Goal: Information Seeking & Learning: Understand process/instructions

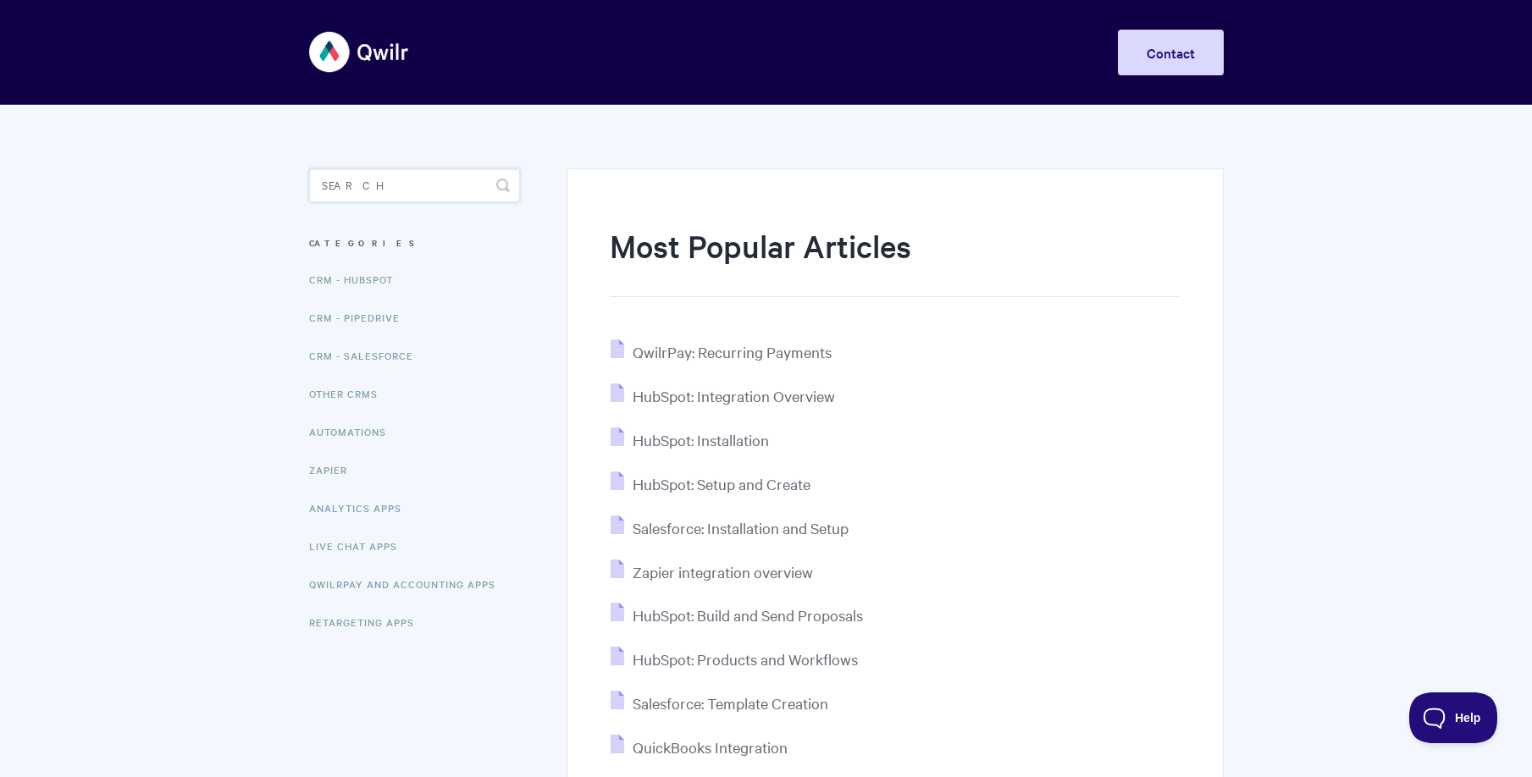
click at [384, 187] on input "Search" at bounding box center [414, 186] width 211 height 34
type input "pricing"
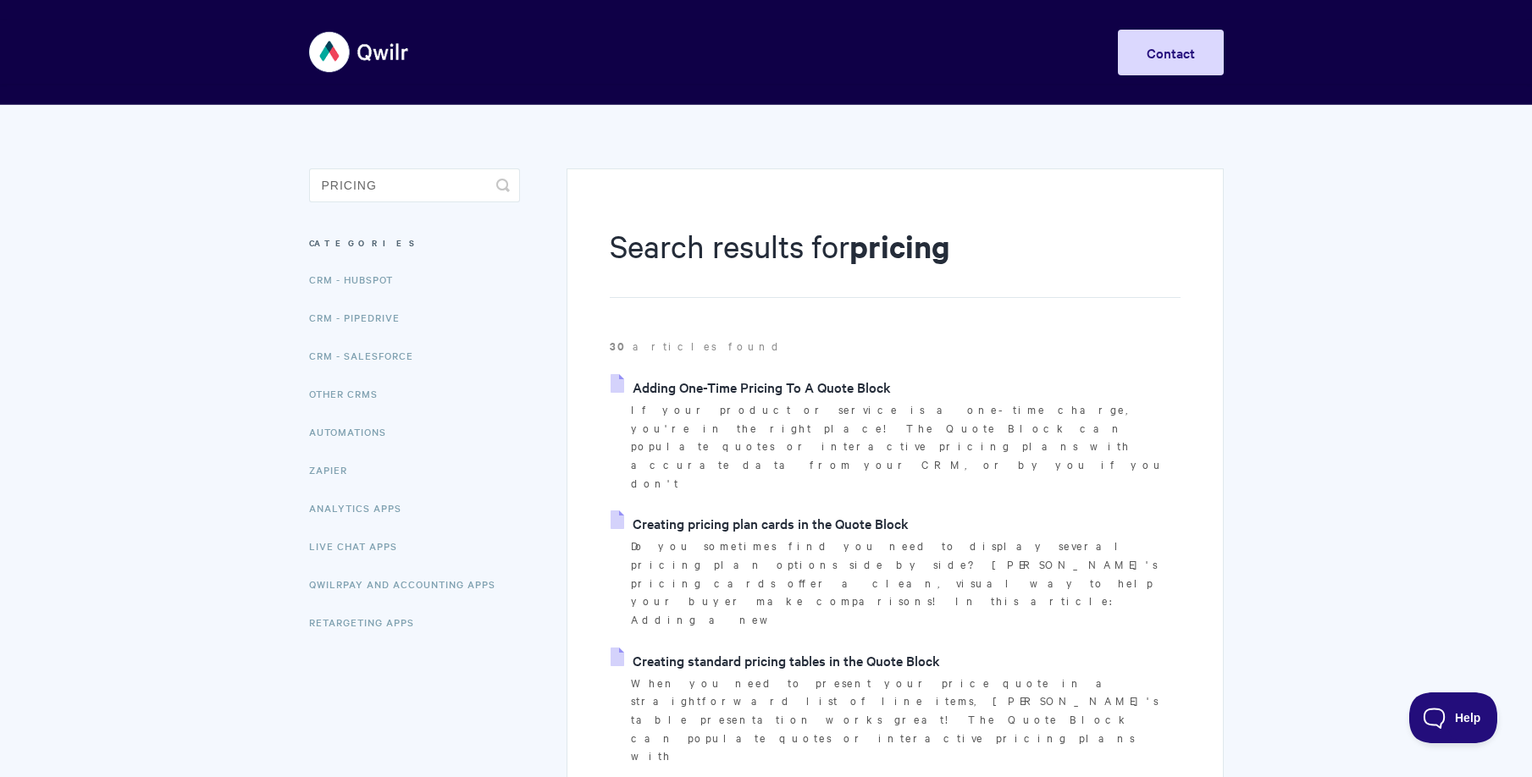
click at [754, 393] on link "Adding One-Time Pricing To A Quote Block" at bounding box center [751, 386] width 280 height 25
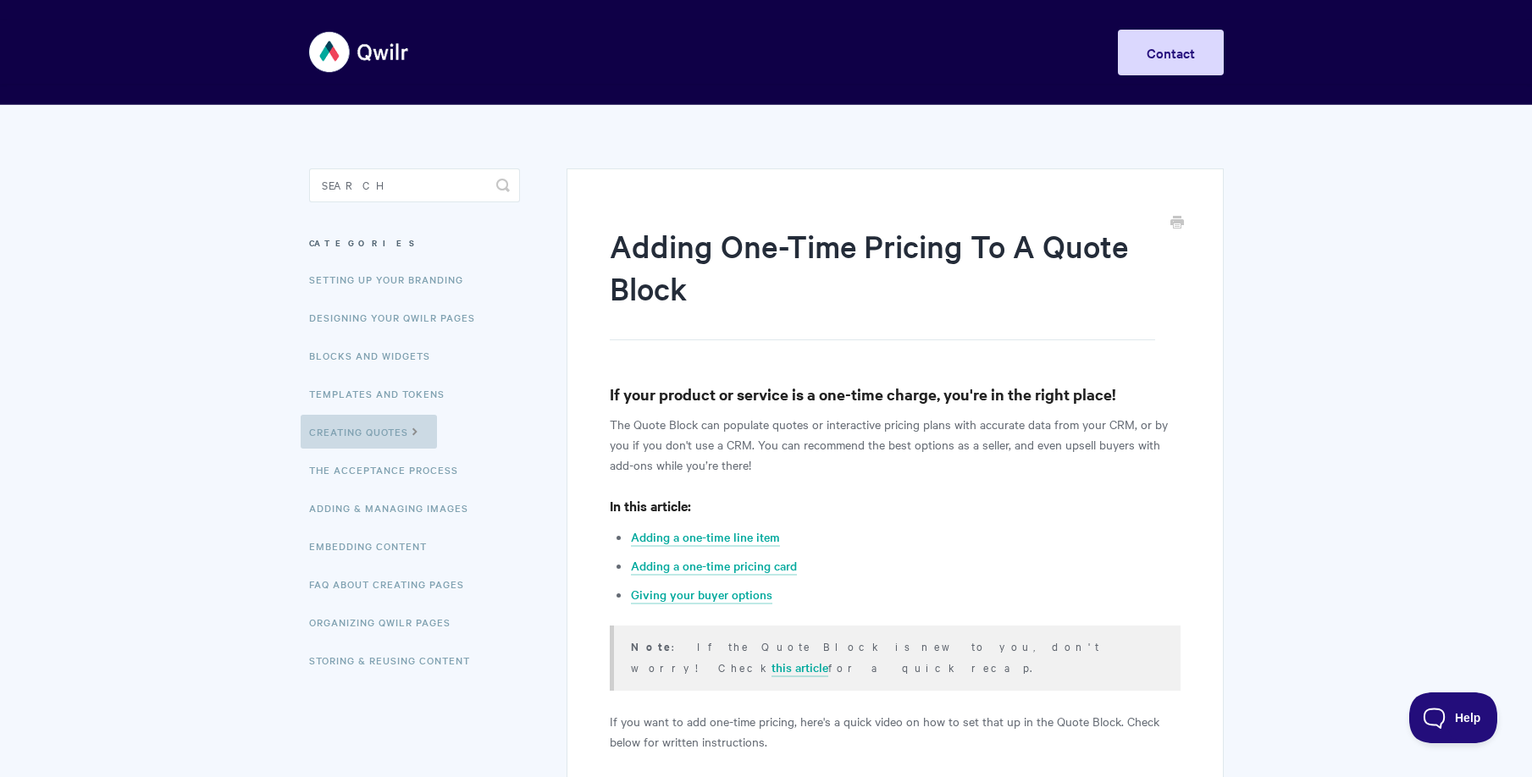
click at [362, 435] on link "Creating Quotes" at bounding box center [369, 432] width 136 height 34
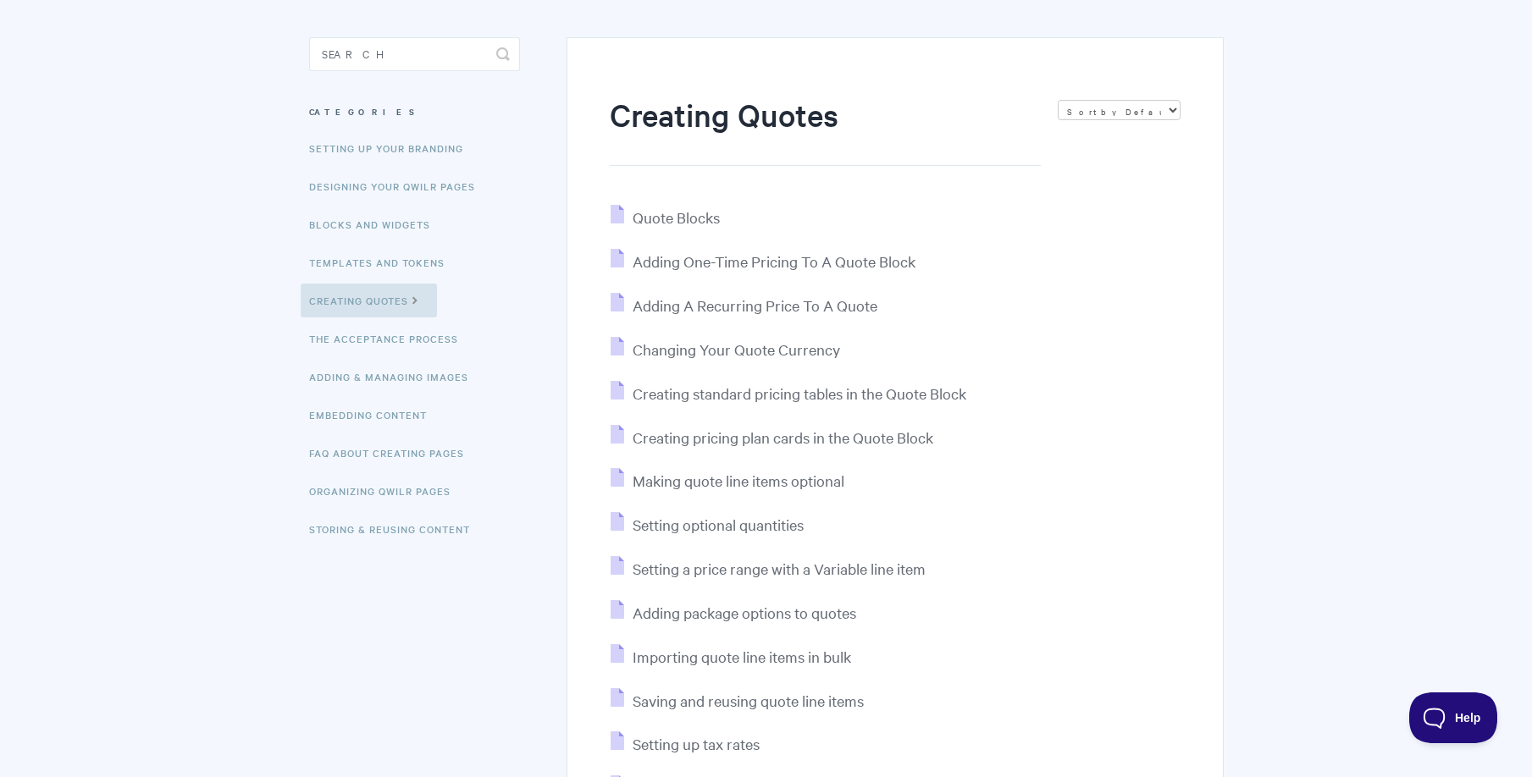
scroll to position [145, 0]
